Goal: Information Seeking & Learning: Check status

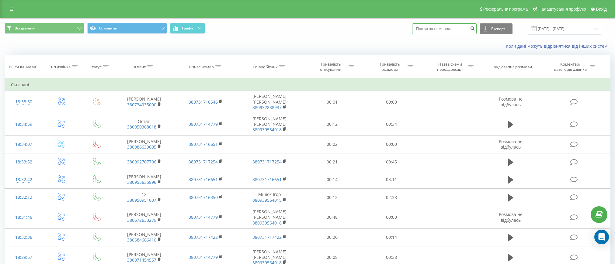
click at [446, 30] on input at bounding box center [444, 28] width 64 height 11
paste input "+380 93 633 03 23"
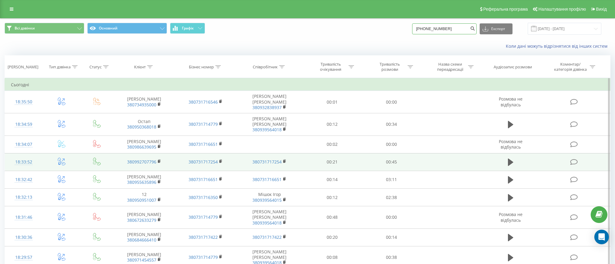
type input "+380 93 633 03 23"
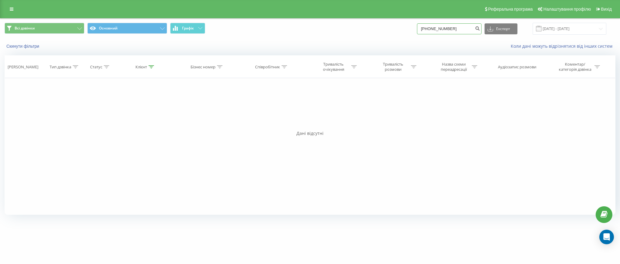
click at [440, 29] on input "[PHONE_NUMBER]" at bounding box center [449, 28] width 64 height 11
type input "380936330323"
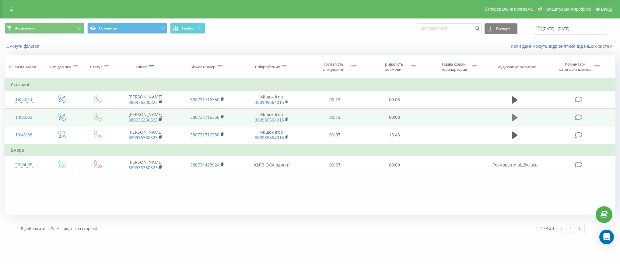
click at [517, 115] on button at bounding box center [514, 117] width 9 height 9
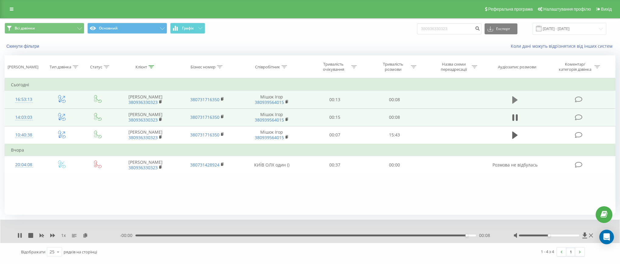
click at [513, 101] on icon at bounding box center [514, 99] width 5 height 7
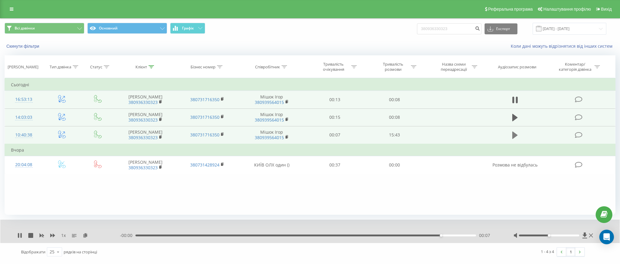
click at [516, 137] on icon at bounding box center [514, 135] width 5 height 9
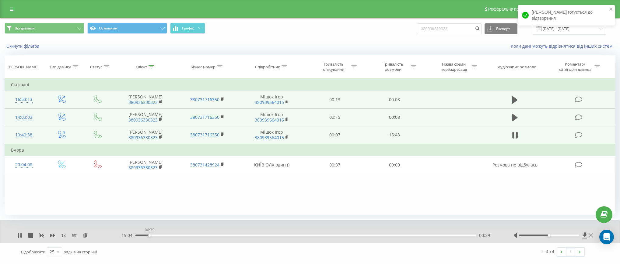
drag, startPoint x: 137, startPoint y: 235, endPoint x: 168, endPoint y: 235, distance: 31.0
click at [168, 235] on div "00:39" at bounding box center [305, 236] width 340 height 2
click at [150, 236] on div "00:40" at bounding box center [305, 236] width 340 height 2
click at [141, 236] on div "00:00" at bounding box center [305, 236] width 340 height 2
click at [139, 236] on div "00:16" at bounding box center [305, 236] width 340 height 2
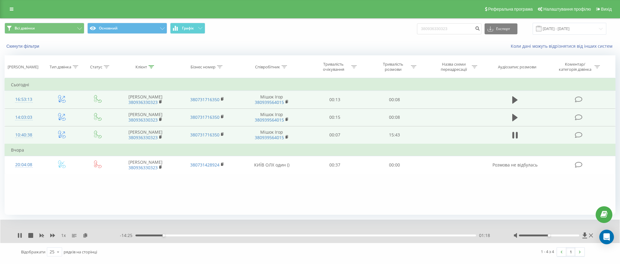
click at [181, 234] on div "- 14:25 01:18 01:18" at bounding box center [309, 236] width 378 height 6
click at [181, 236] on div "01:19" at bounding box center [305, 236] width 340 height 2
click at [217, 235] on div "02:11" at bounding box center [305, 236] width 340 height 2
click at [249, 236] on div "05:15" at bounding box center [305, 236] width 340 height 2
click at [283, 238] on div "- 10:18 05:25 05:25" at bounding box center [309, 236] width 378 height 6
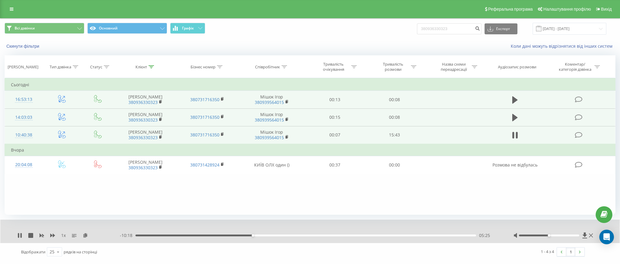
click at [285, 236] on div "05:25" at bounding box center [305, 236] width 340 height 2
click at [20, 237] on icon at bounding box center [19, 235] width 5 height 5
click at [22, 236] on div "1 x" at bounding box center [68, 236] width 102 height 6
click at [21, 235] on icon at bounding box center [19, 235] width 5 height 5
click at [358, 236] on div "07:22" at bounding box center [305, 236] width 340 height 2
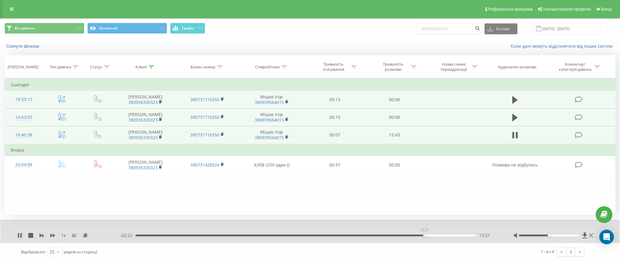
click at [424, 235] on div "13:21" at bounding box center [305, 236] width 340 height 2
click at [460, 235] on div "15:03" at bounding box center [305, 236] width 340 height 2
click at [468, 236] on div "15:04" at bounding box center [305, 236] width 340 height 2
click at [21, 235] on icon at bounding box center [20, 235] width 1 height 5
